Goal: Information Seeking & Learning: Learn about a topic

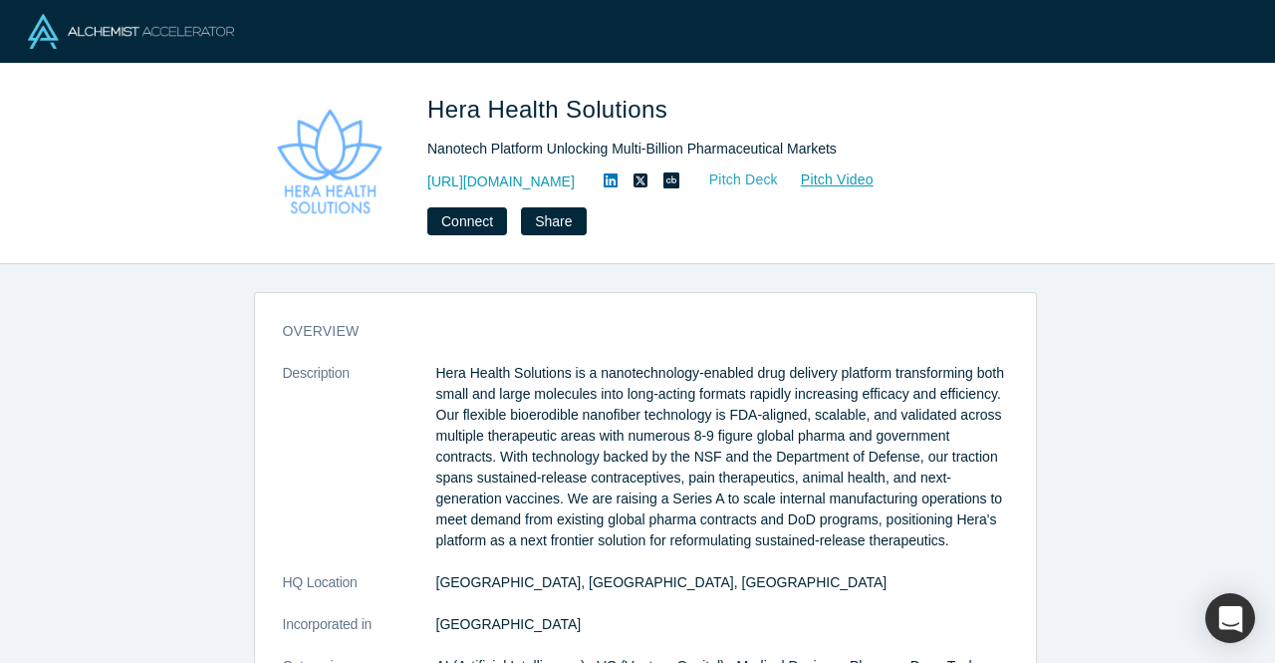
click at [779, 172] on link "Pitch Deck" at bounding box center [734, 179] width 92 height 23
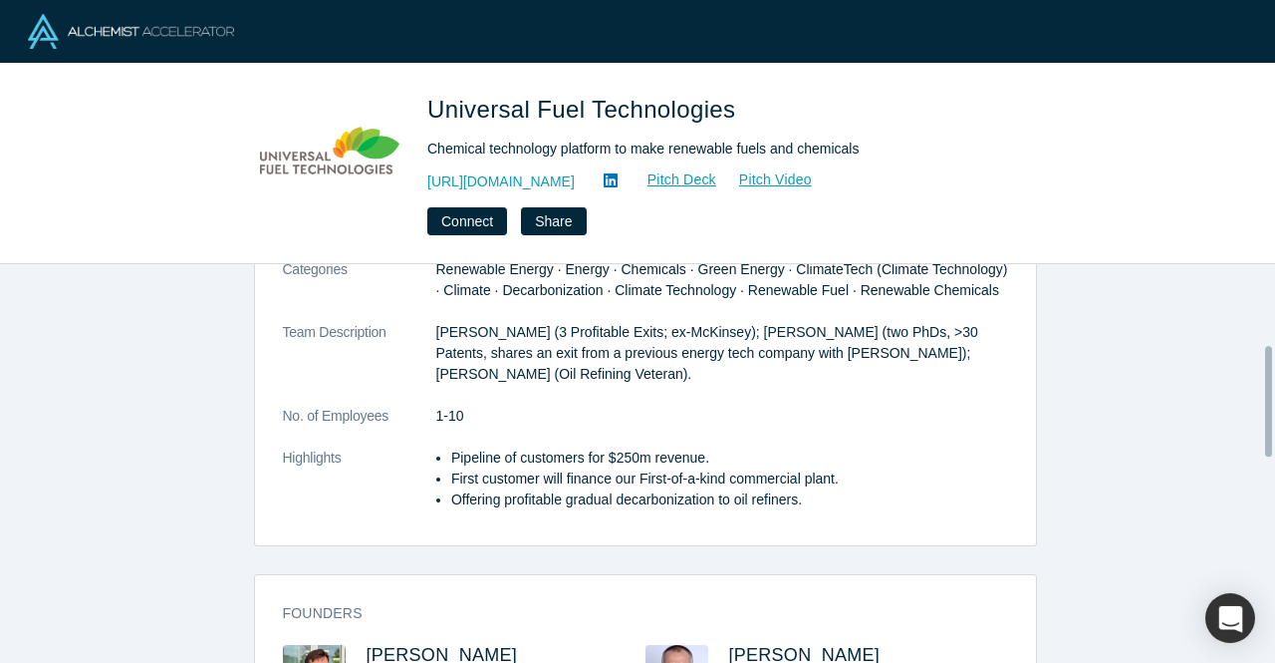
scroll to position [199, 0]
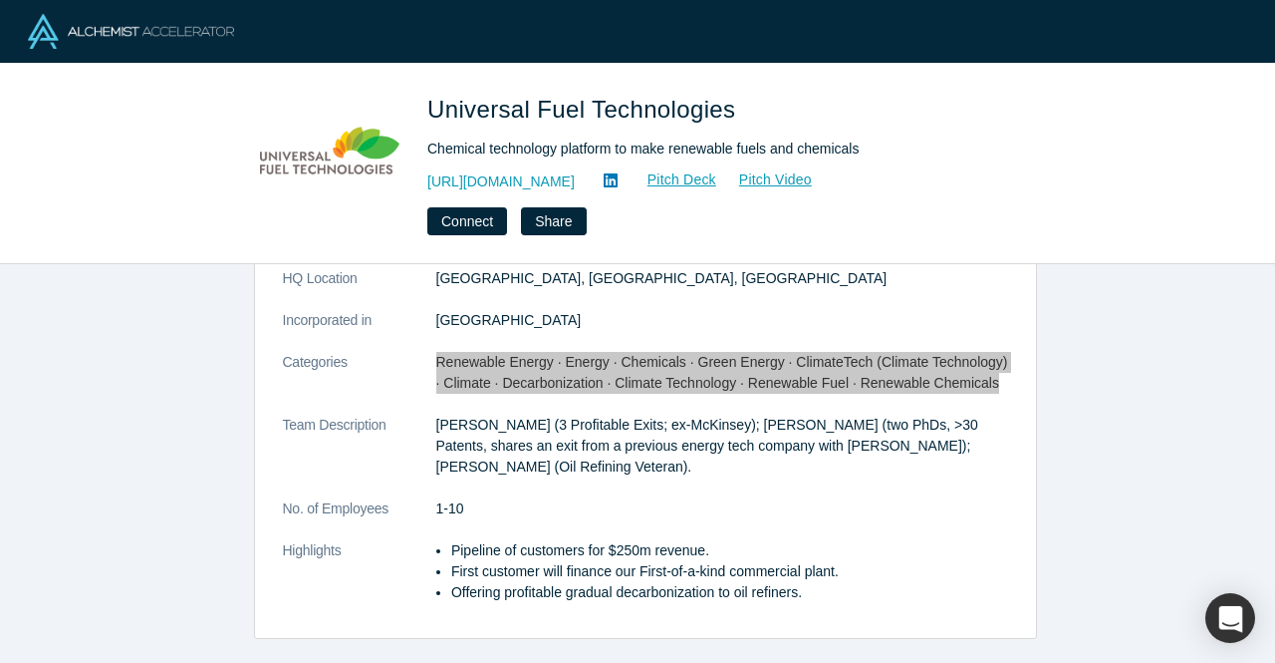
drag, startPoint x: 428, startPoint y: 359, endPoint x: 972, endPoint y: 382, distance: 543.6
click at [972, 382] on dd "Renewable Energy · Energy · Chemicals · Green Energy · ClimateTech (Climate Tec…" at bounding box center [722, 373] width 572 height 42
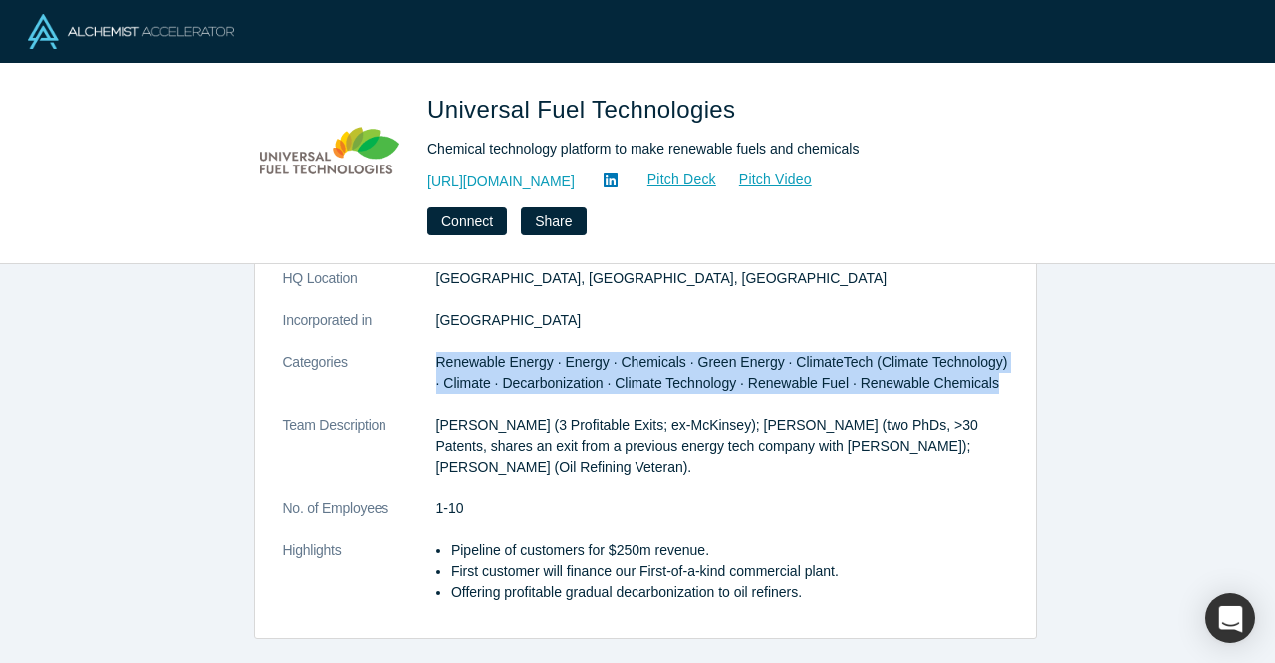
copy span "Renewable Energy · Energy · Chemicals · Green Energy · ClimateTech (Climate Tec…"
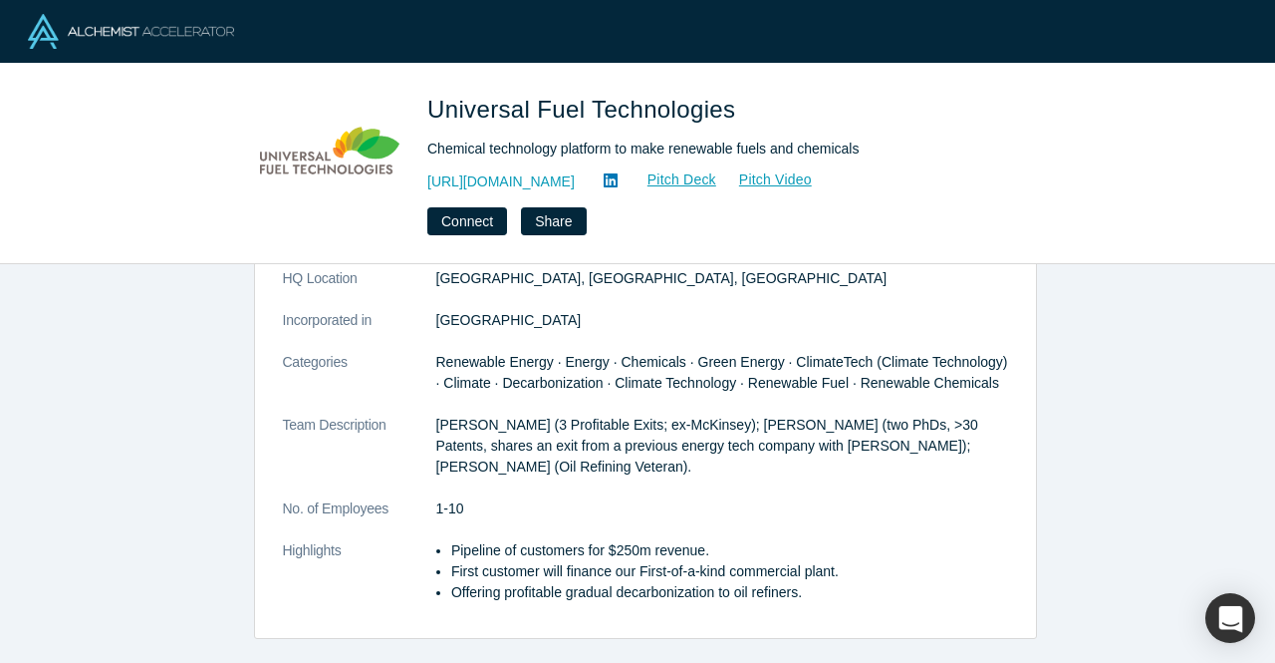
click at [541, 456] on p "Alexei Beltyukov (3 Profitable Exits; ex-McKinsey); Denis Pchelintsev (two PhDs…" at bounding box center [722, 446] width 572 height 63
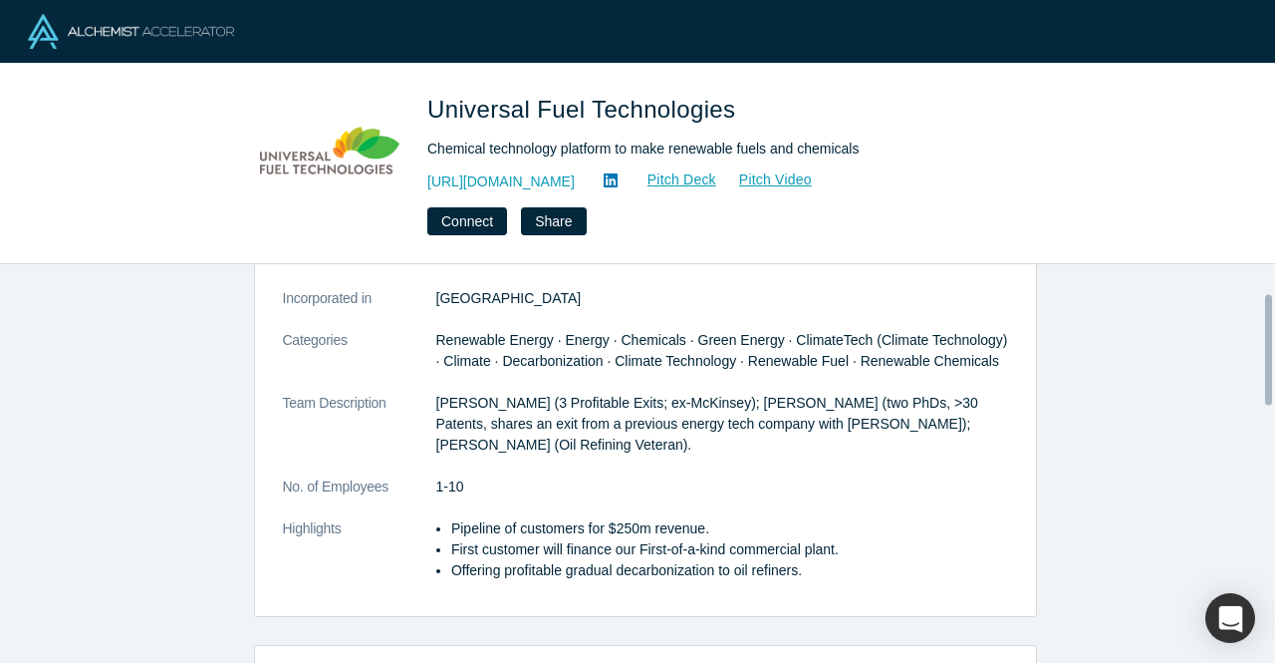
scroll to position [100, 0]
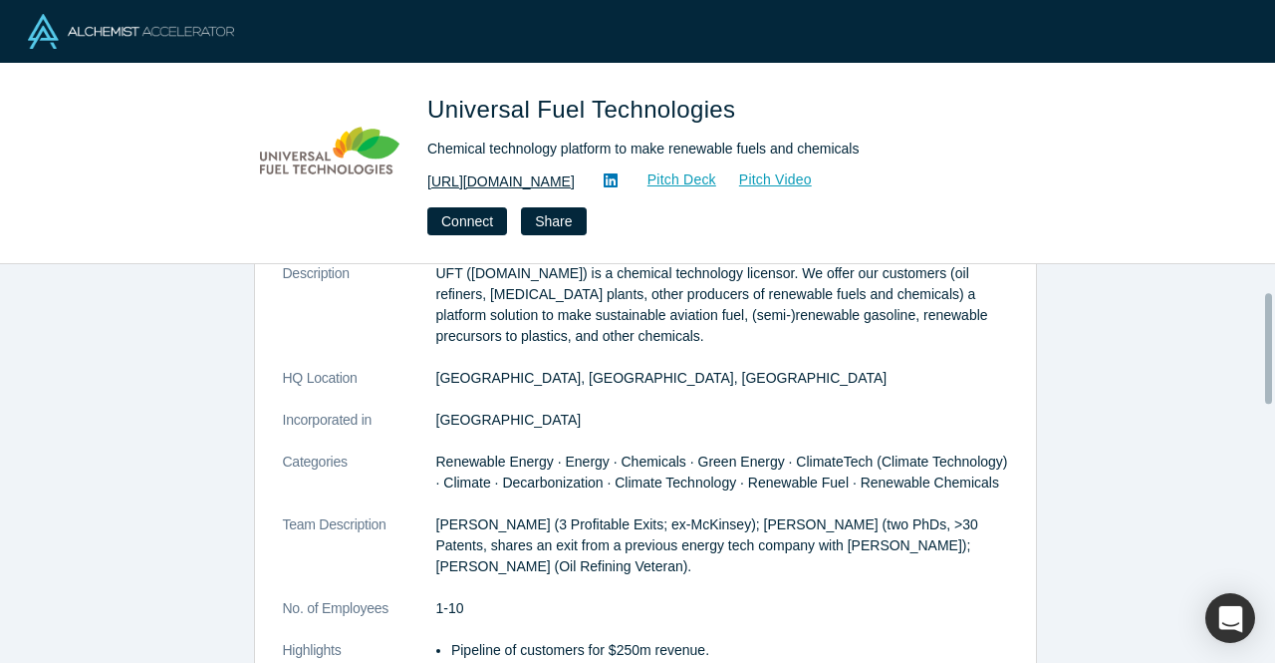
click at [519, 180] on link "https://unifuel.tech" at bounding box center [500, 181] width 147 height 21
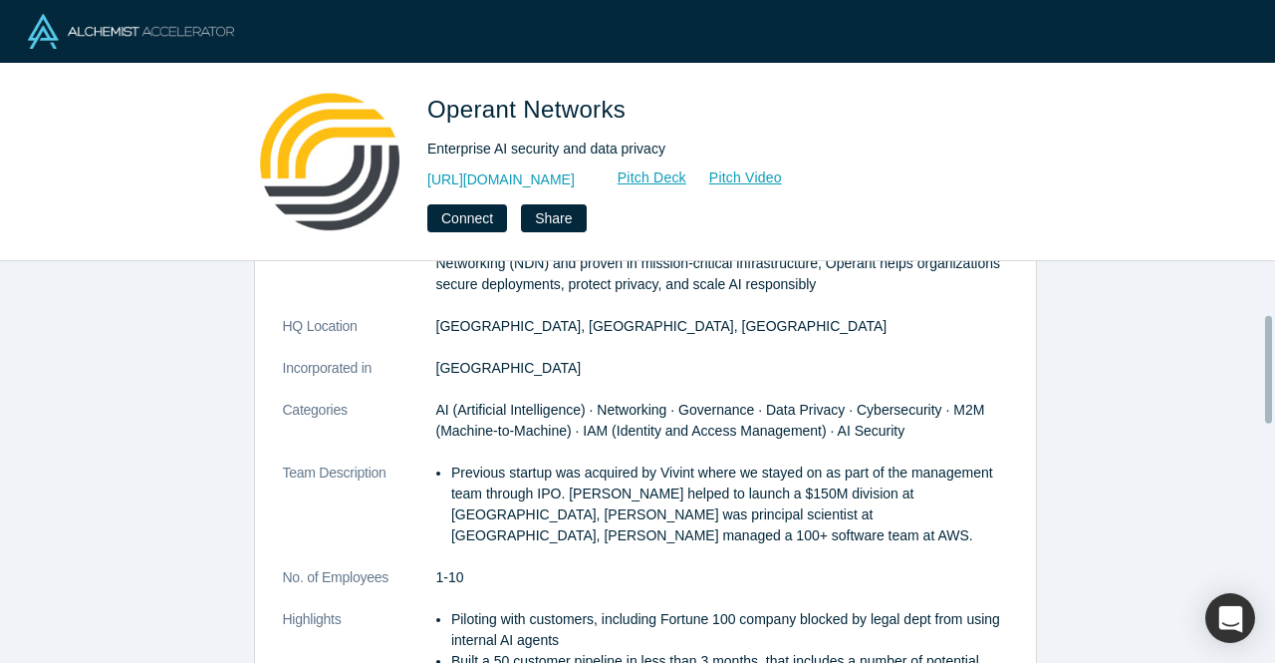
scroll to position [199, 0]
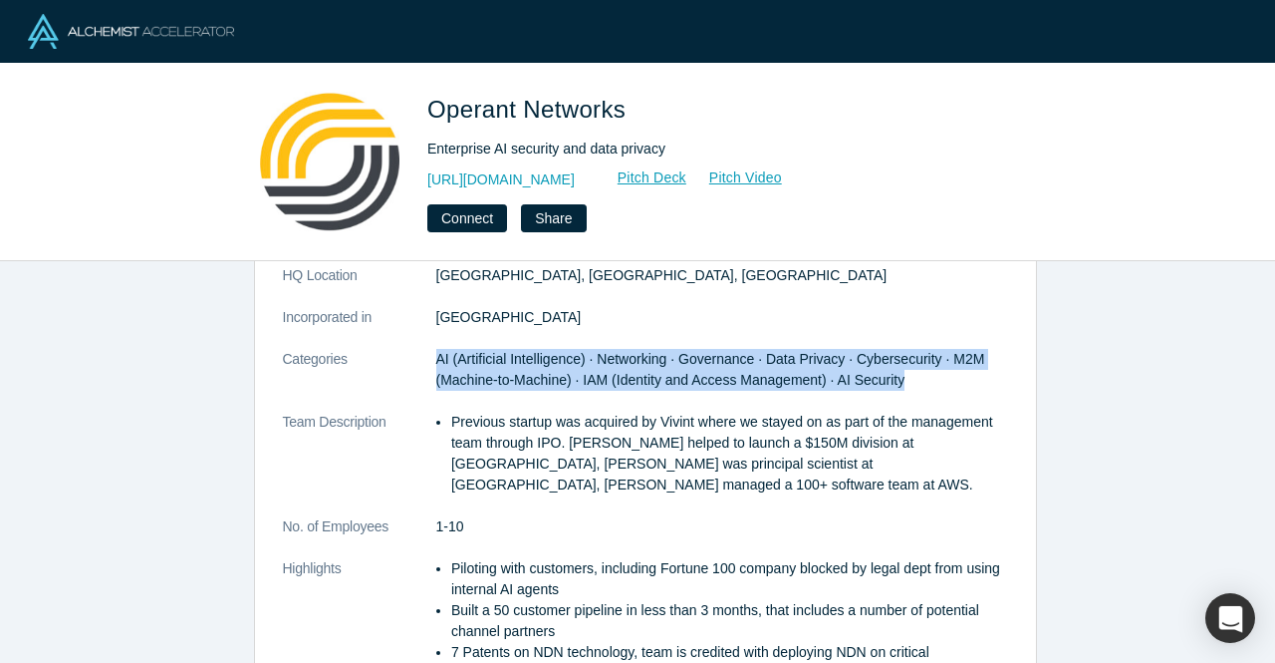
drag, startPoint x: 430, startPoint y: 357, endPoint x: 919, endPoint y: 391, distance: 489.4
click at [919, 391] on dl "Description Operant Networks is pioneering the data-centric AI Trust Fabric tha…" at bounding box center [645, 432] width 725 height 544
copy span "AI (Artificial Intelligence) · Networking · Governance · Data Privacy · Cyberse…"
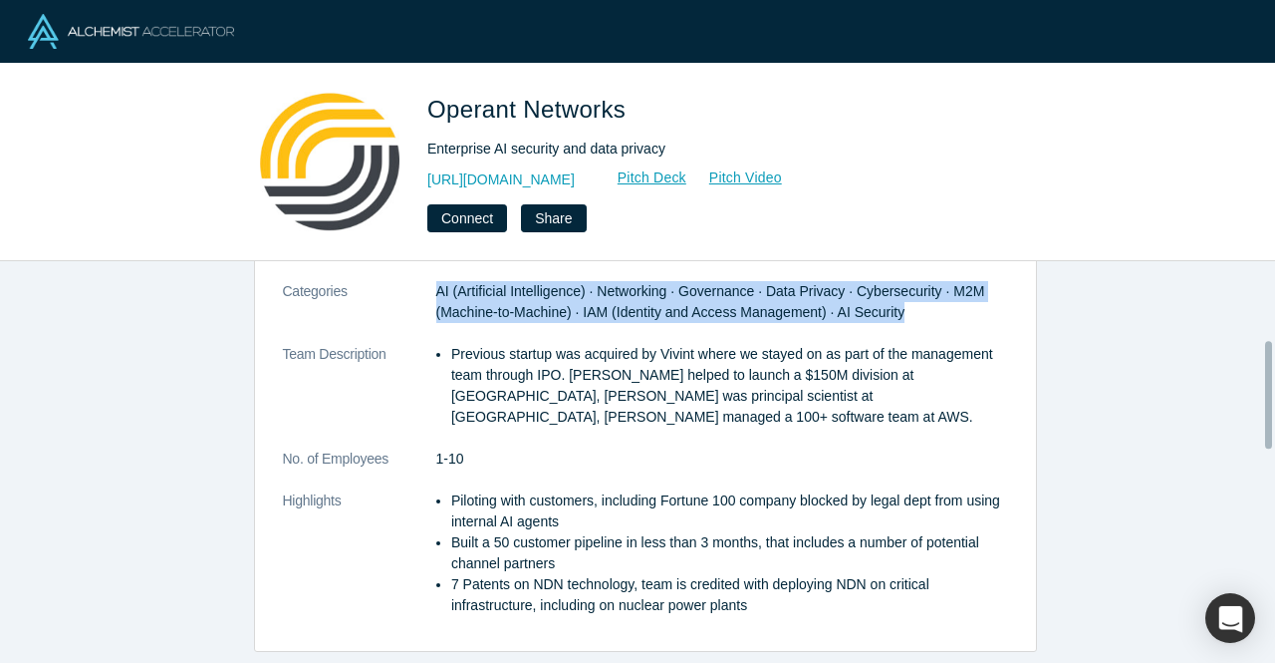
scroll to position [299, 0]
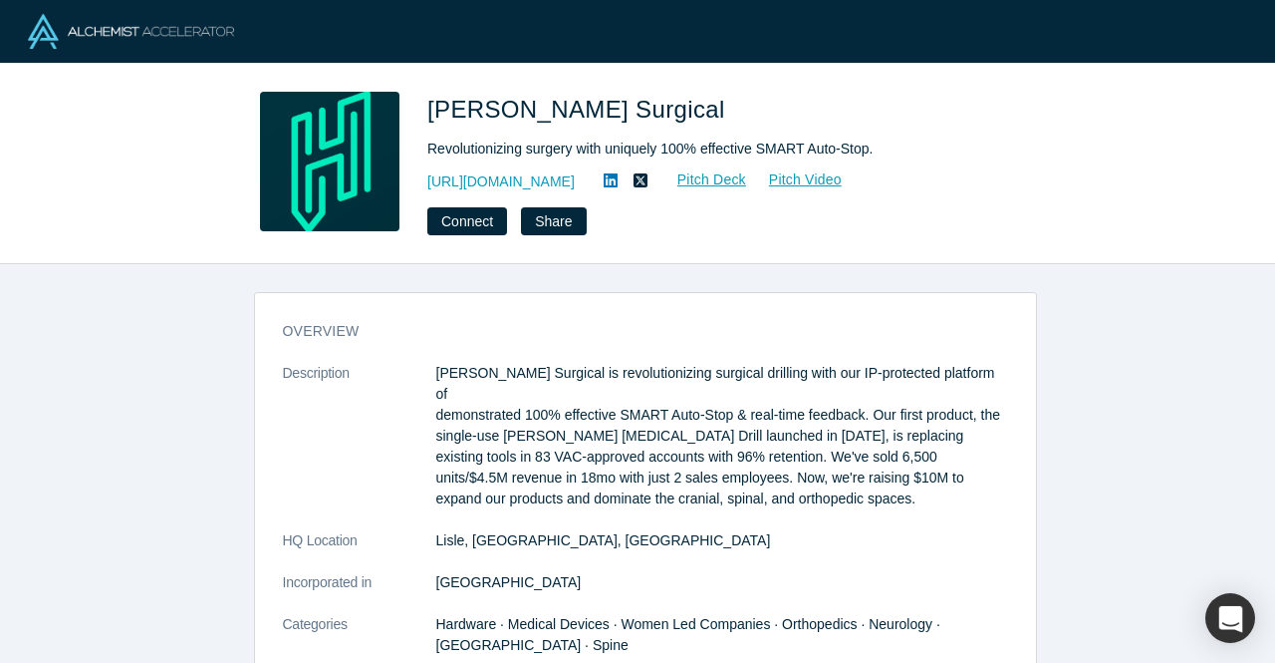
scroll to position [243, 0]
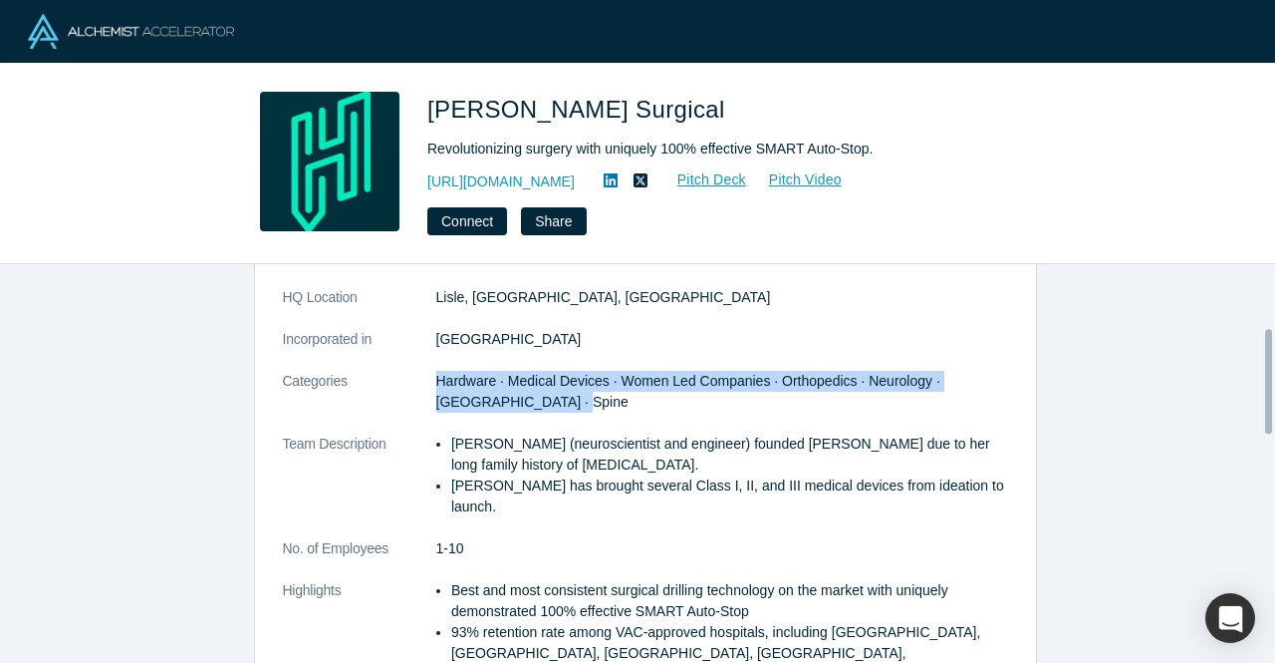
drag, startPoint x: 573, startPoint y: 380, endPoint x: 413, endPoint y: 368, distance: 160.9
click at [413, 368] on dl "Description Hubly Surgical is revolutionizing surgical drilling with our IP-pro…" at bounding box center [645, 465] width 725 height 691
copy dl "Hardware · Medical Devices · Women Led Companies · Orthopedics · Neurology · Ne…"
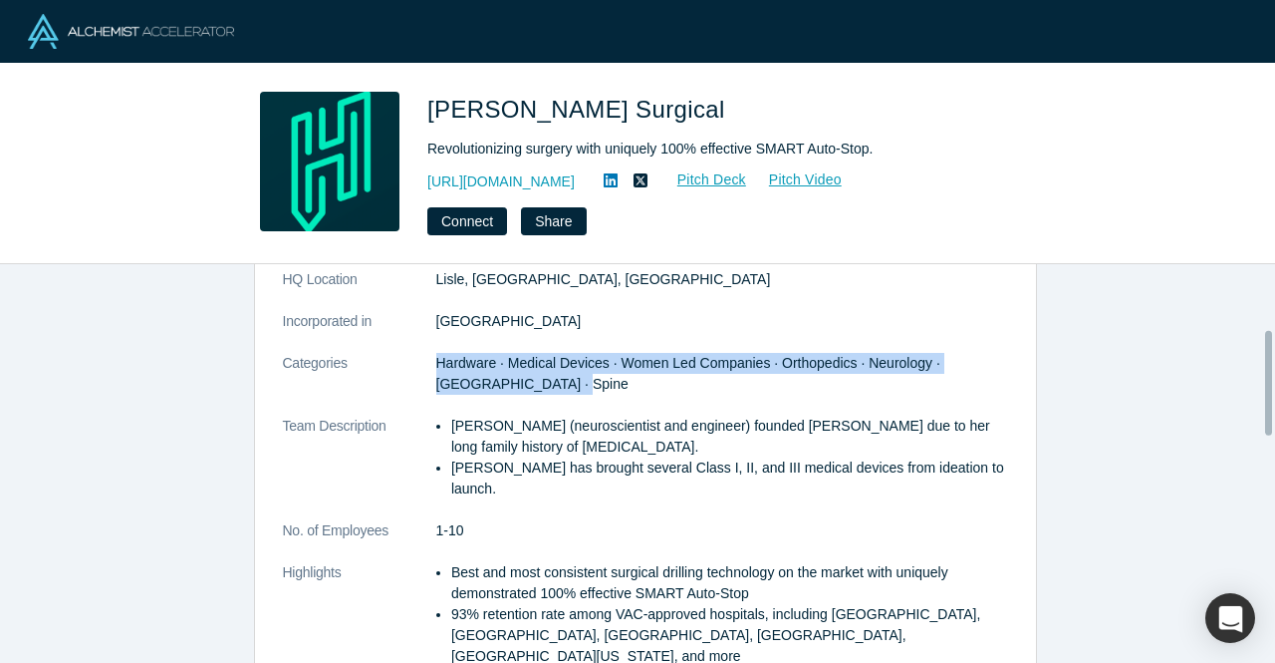
scroll to position [78, 0]
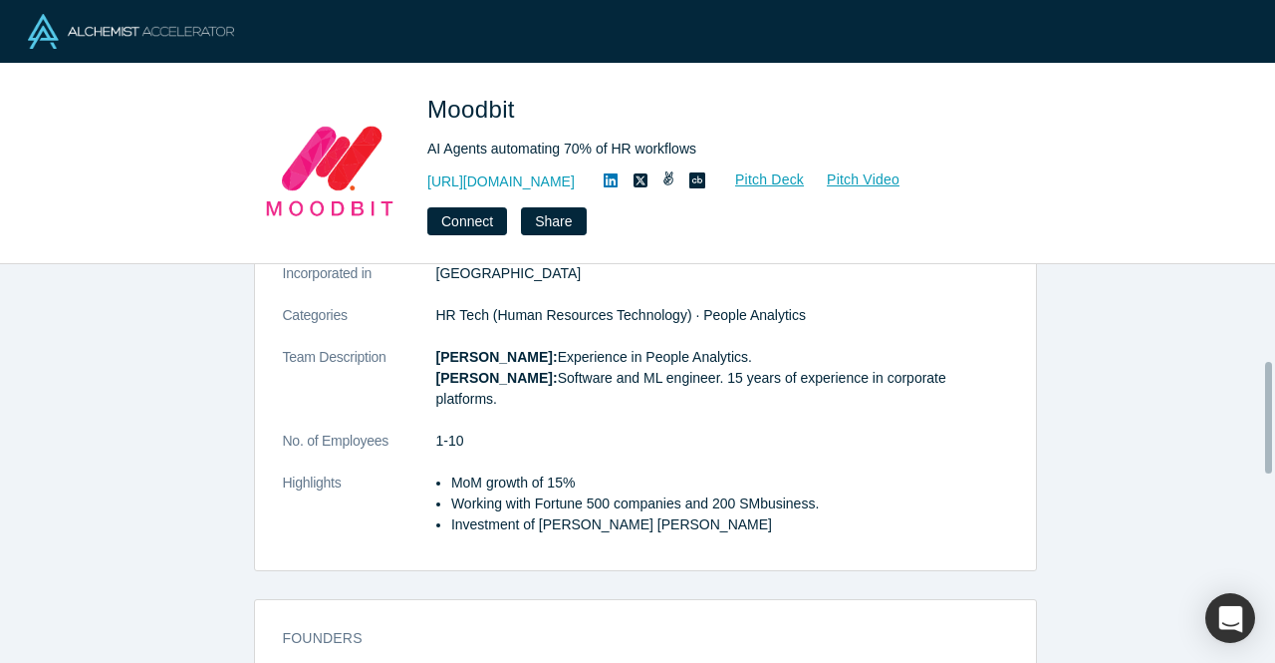
scroll to position [327, 0]
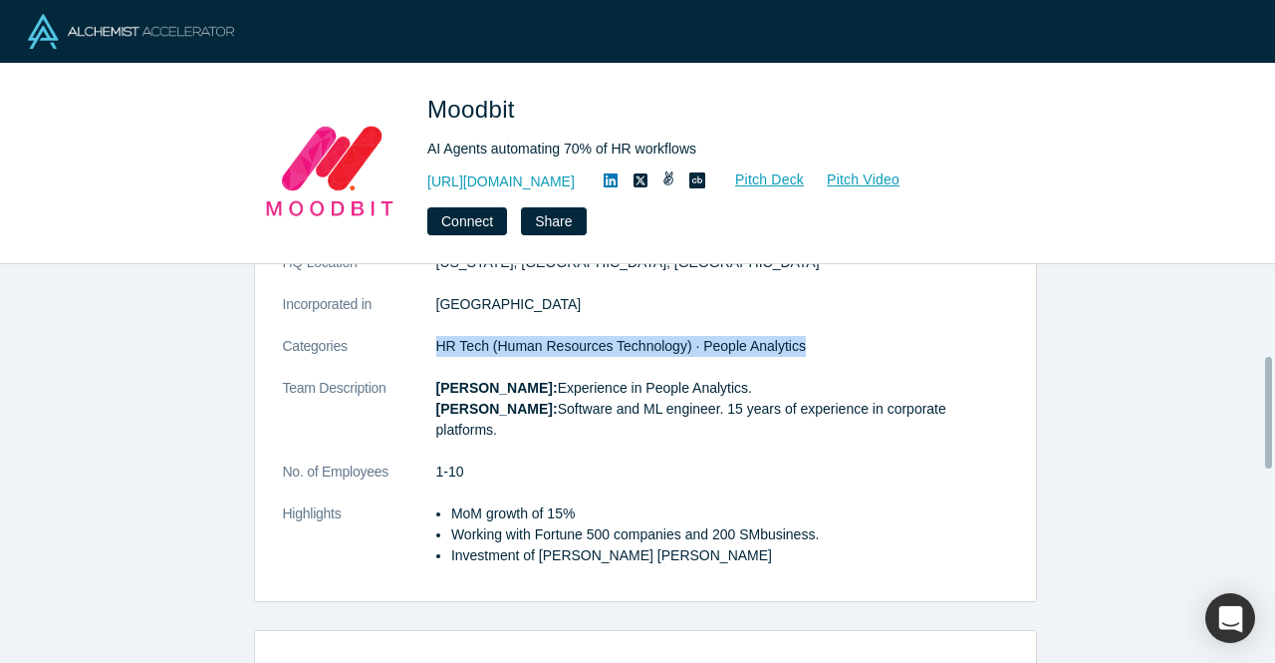
drag, startPoint x: 793, startPoint y: 345, endPoint x: 430, endPoint y: 356, distance: 362.9
click at [430, 356] on dl "Description Moodbit is an AI-powered HR platform that uses an intelligent agent…" at bounding box center [645, 311] width 725 height 551
copy span "HR Tech (Human Resources Technology) · People Analytics"
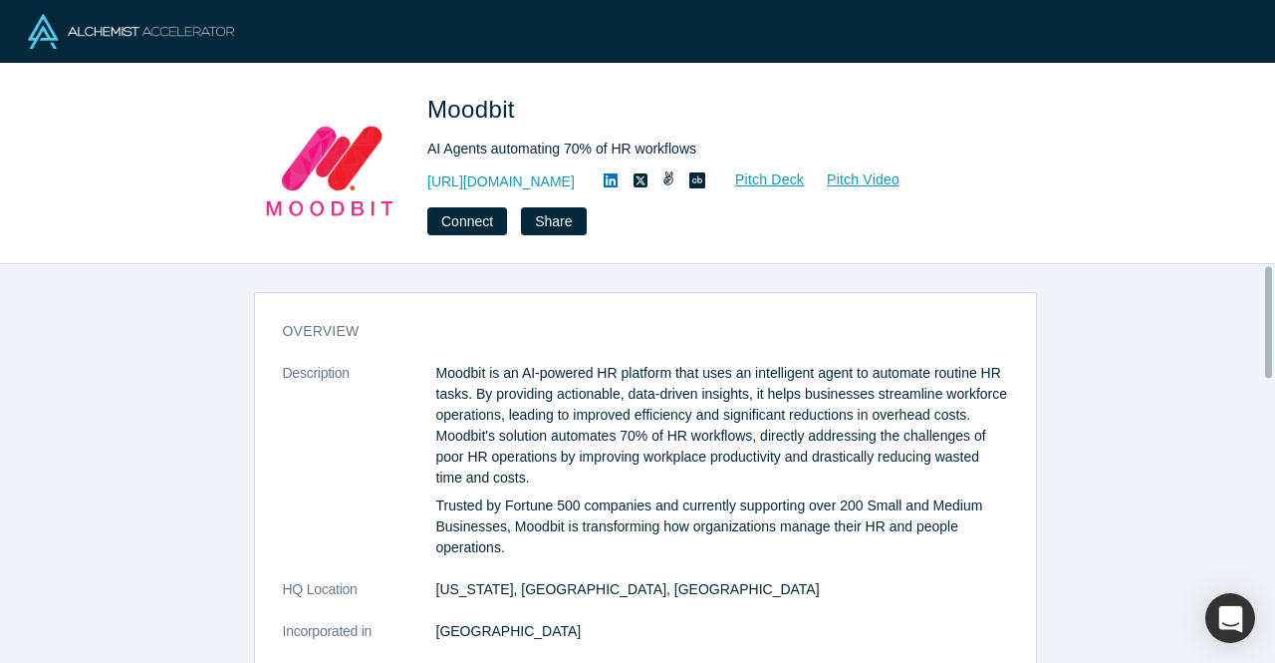
scroll to position [299, 0]
